Goal: Ask a question: Seek information or help from site administrators or community

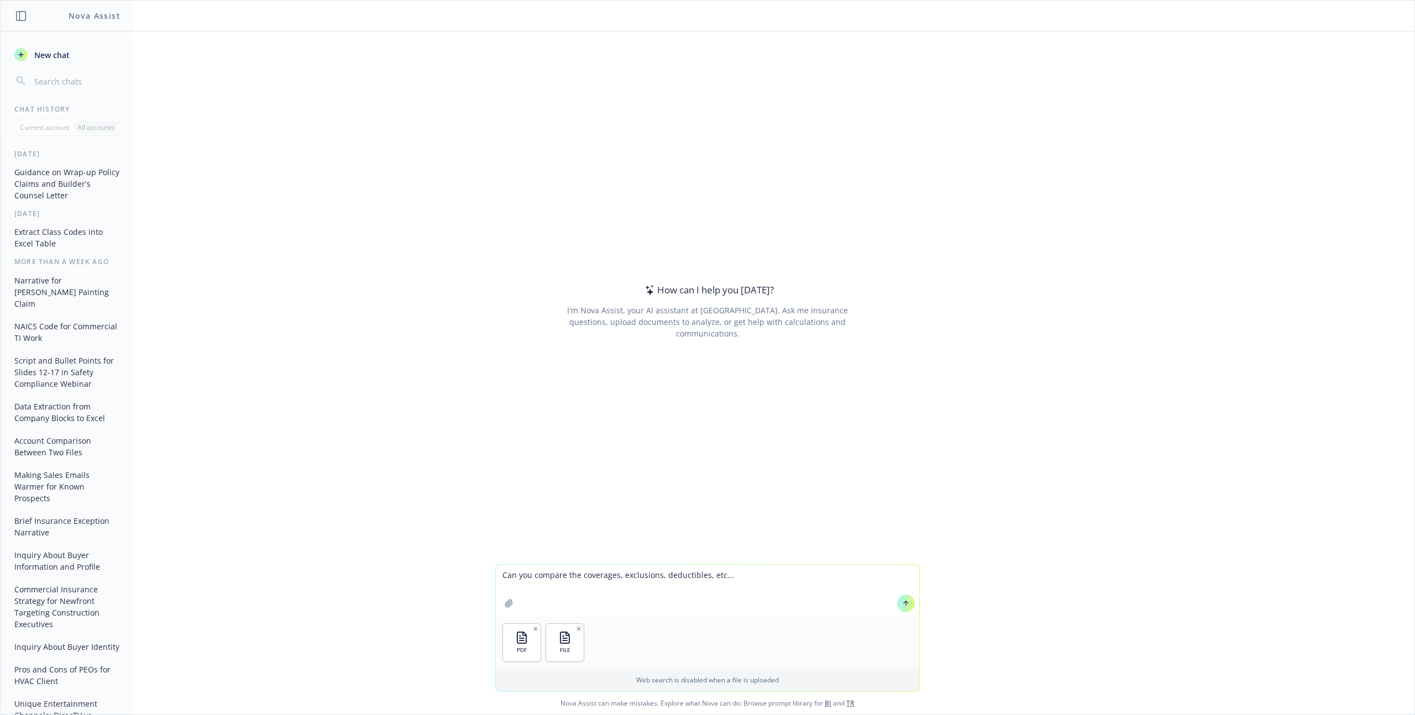
click at [579, 578] on textarea "Can you compare the coverages, exclusions, deductibles, etc..." at bounding box center [707, 591] width 423 height 52
click at [783, 577] on textarea "Can you compare the premiums, coverages, exclusions, deductibles, etc..." at bounding box center [707, 591] width 423 height 52
type textarea "Can you compare the premiums, coverages, exclusions, deductibles, etc... betwee…"
